Goal: Transaction & Acquisition: Book appointment/travel/reservation

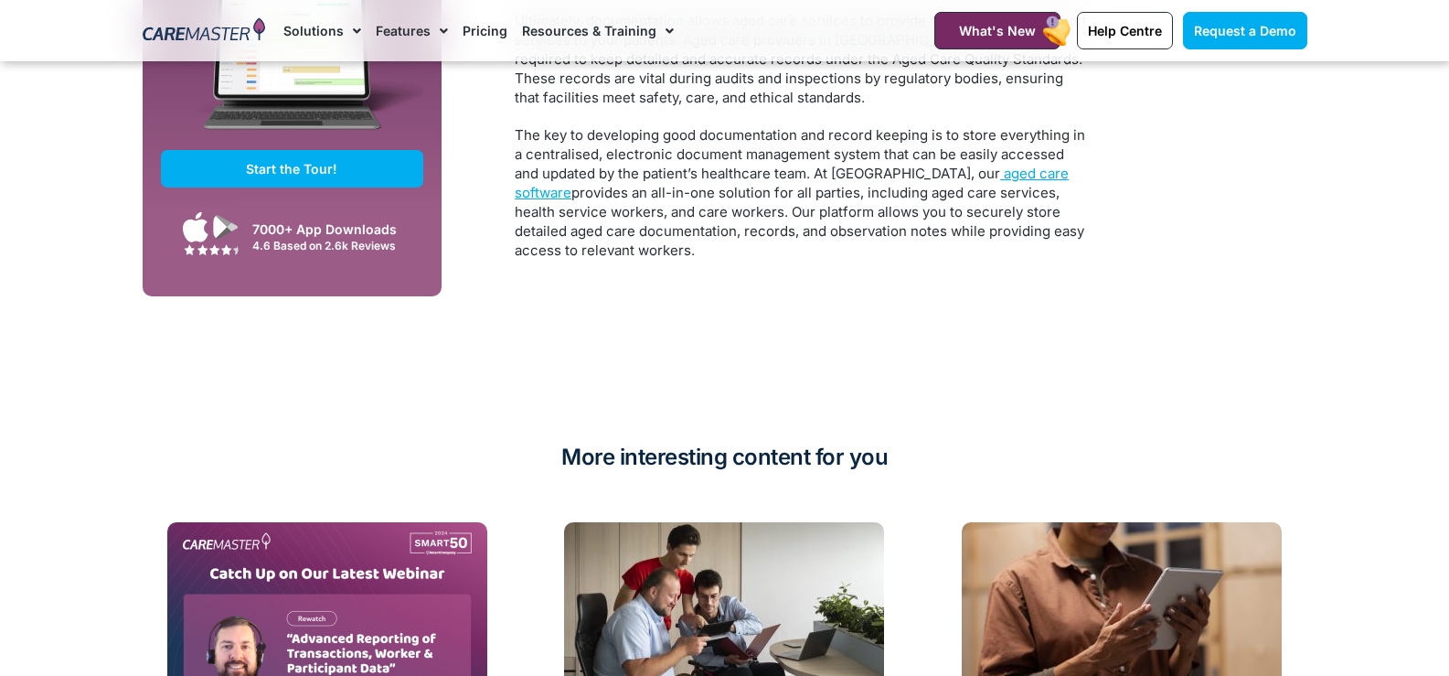
scroll to position [3694, 0]
click at [950, 182] on span "aged care software" at bounding box center [792, 184] width 554 height 37
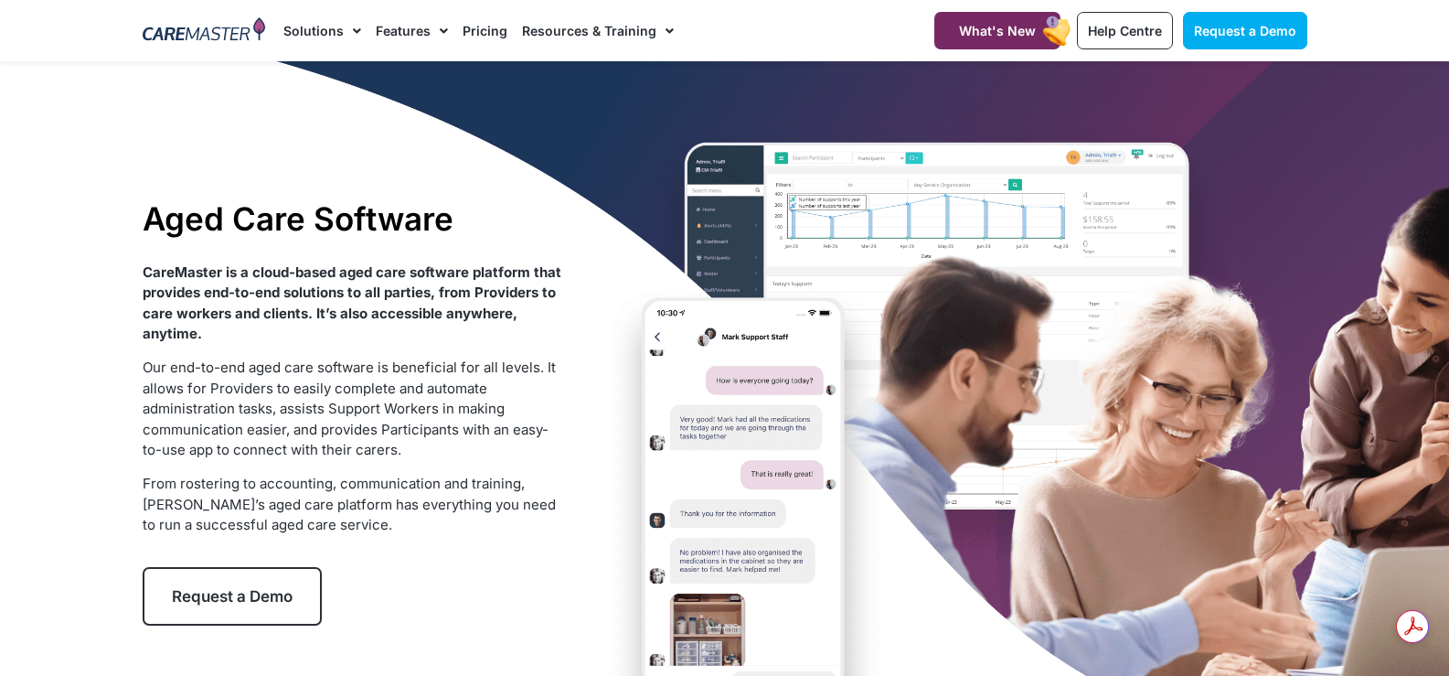
click at [267, 602] on span "Request a Demo" at bounding box center [232, 596] width 121 height 18
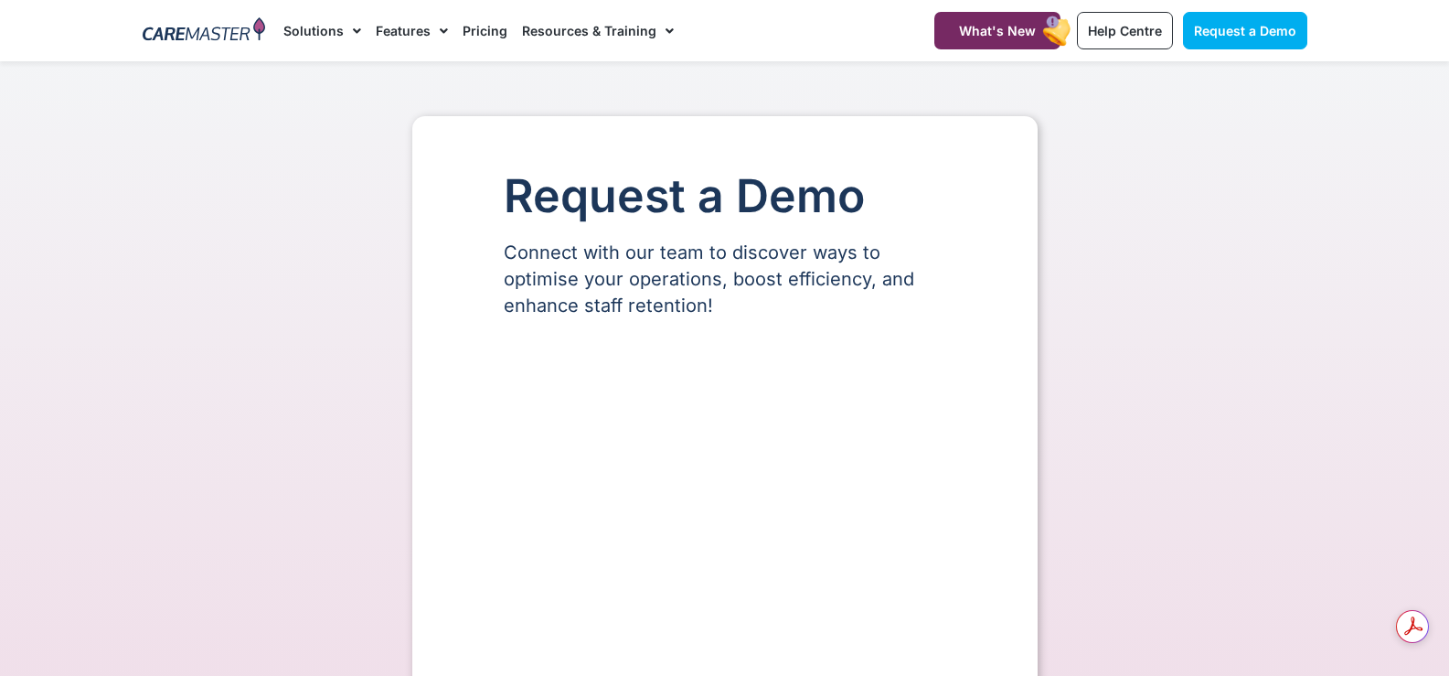
select select "**"
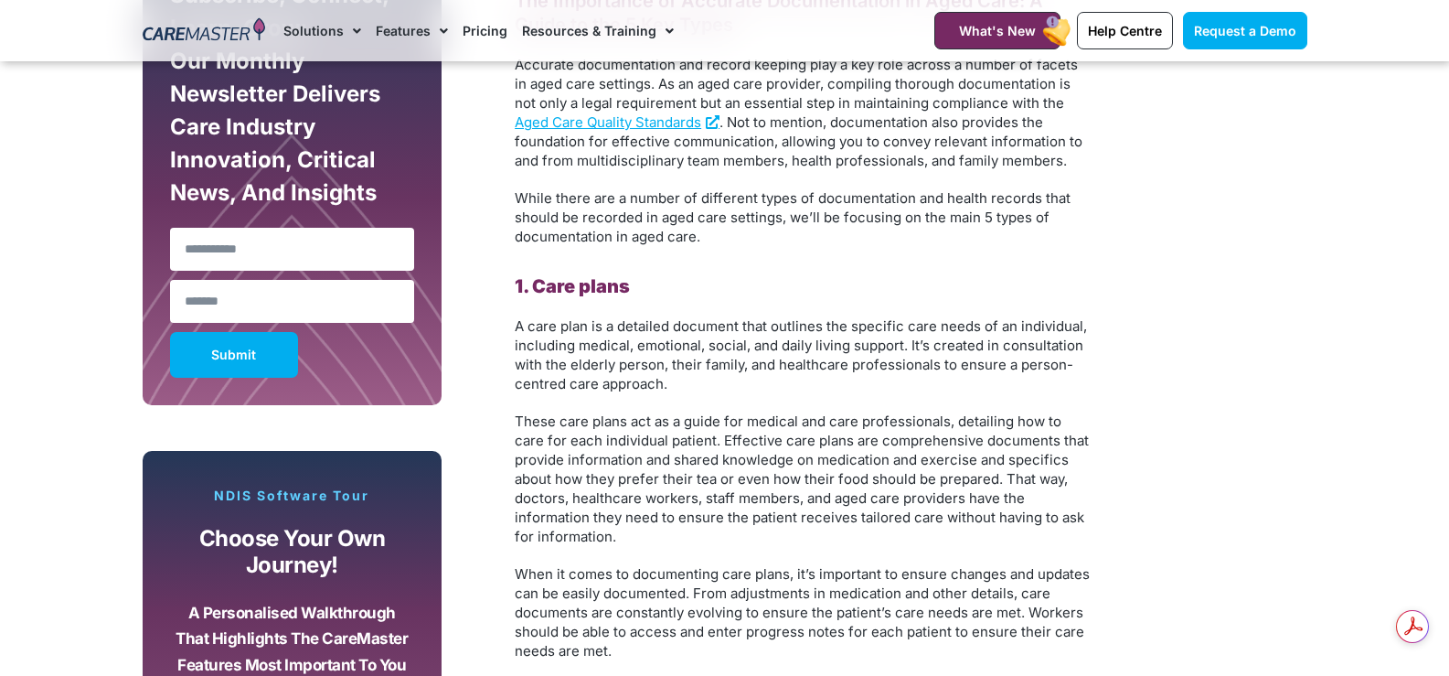
scroll to position [1225, 0]
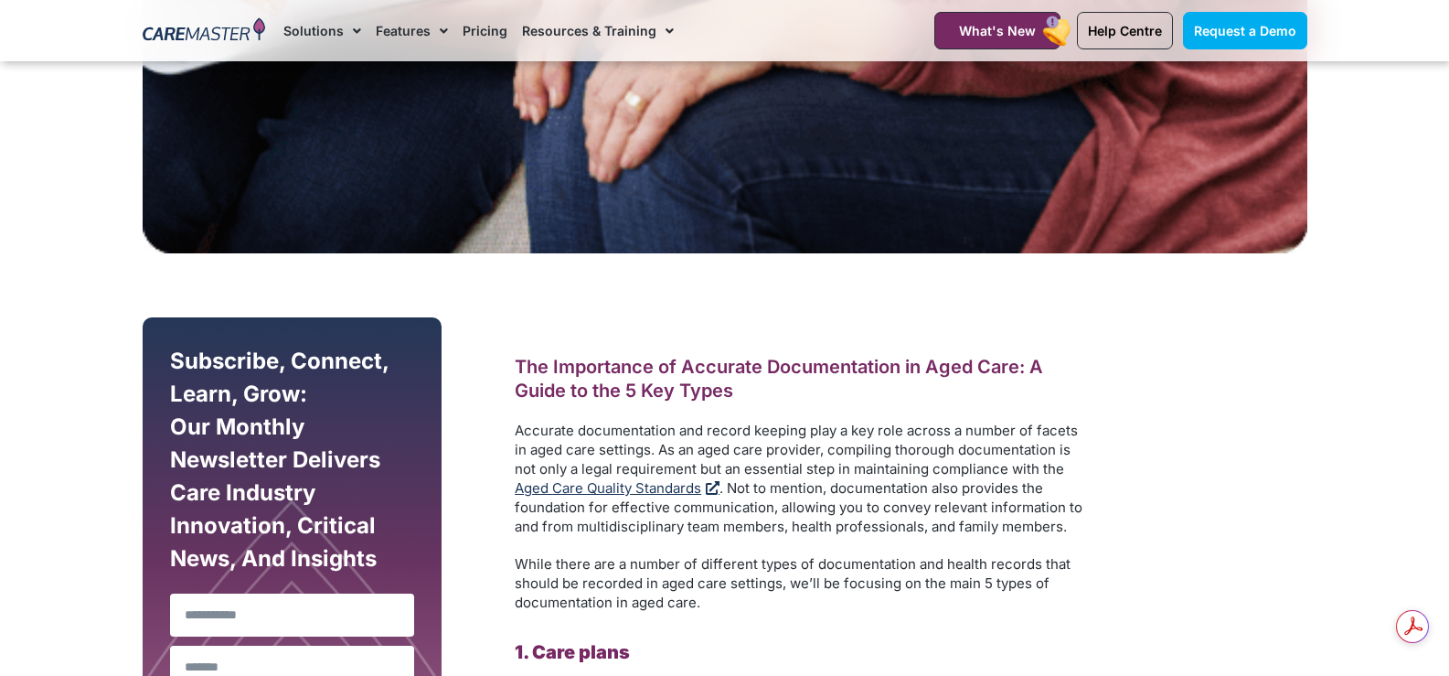
click at [625, 492] on span "Aged Care Quality Standards" at bounding box center [608, 487] width 187 height 17
